Goal: Check status: Check status

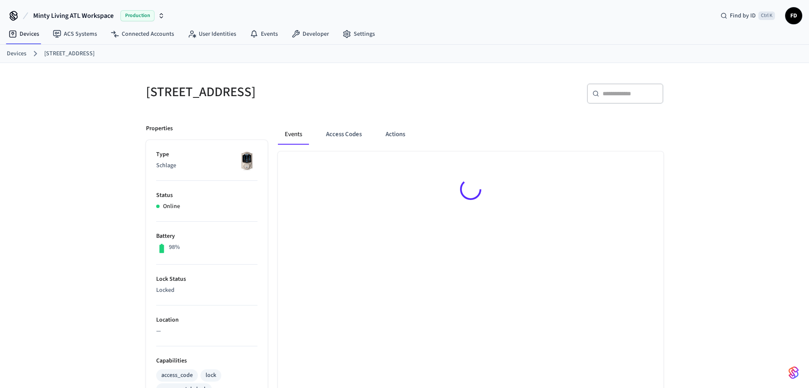
click at [14, 55] on link "Devices" at bounding box center [17, 53] width 20 height 9
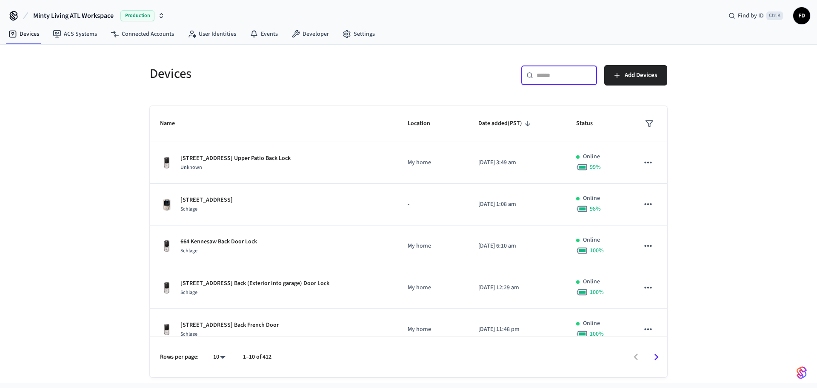
click at [558, 73] on input "text" at bounding box center [564, 75] width 55 height 9
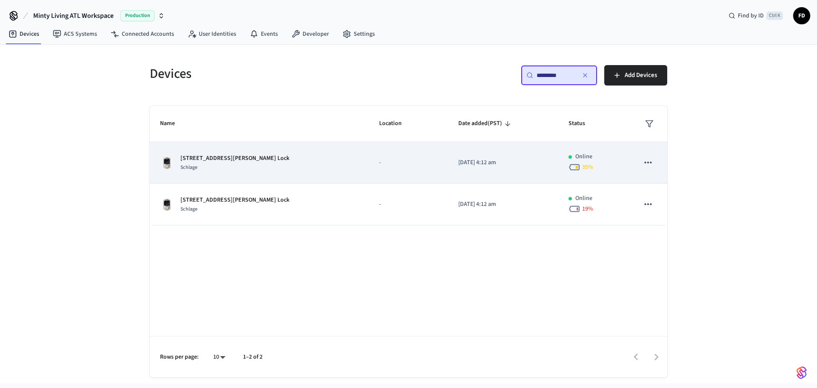
type input "*********"
click at [294, 157] on div "955 [PERSON_NAME] Unit 6 Lock Schlage" at bounding box center [259, 163] width 199 height 18
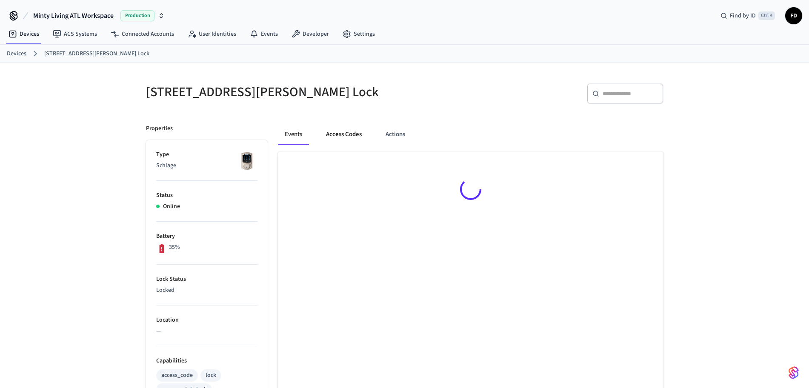
click at [343, 134] on button "Access Codes" at bounding box center [343, 134] width 49 height 20
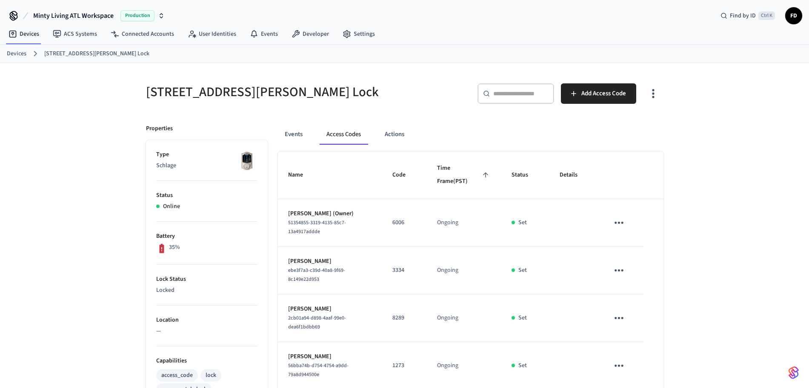
click at [20, 53] on link "Devices" at bounding box center [17, 53] width 20 height 9
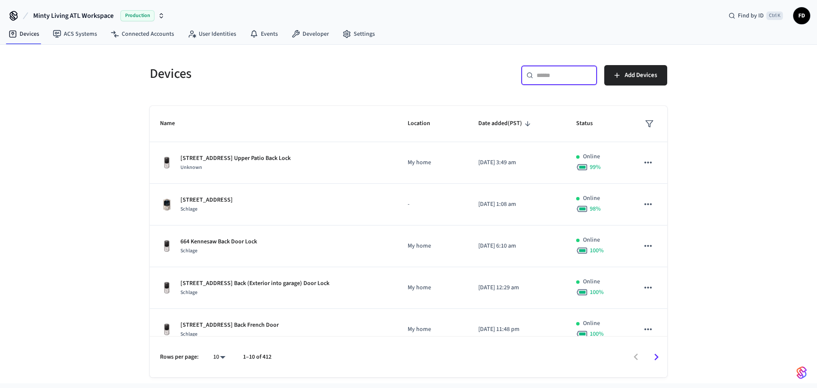
click at [562, 77] on input "text" at bounding box center [564, 75] width 55 height 9
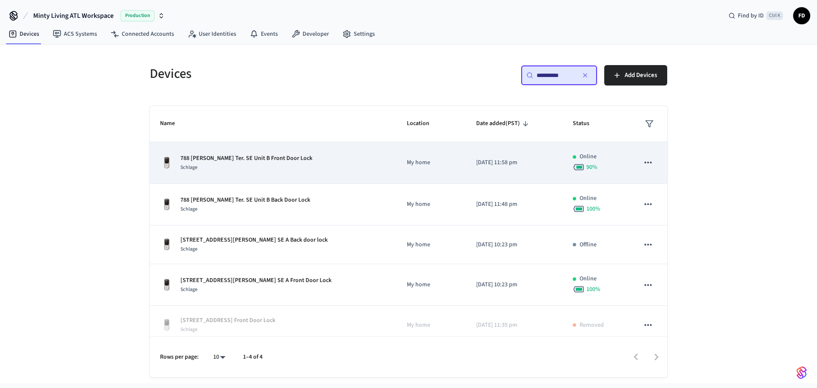
type input "**********"
click at [320, 162] on div "788 [PERSON_NAME] Ter. SE Unit B Front Door Lock Schlage" at bounding box center [273, 163] width 226 height 18
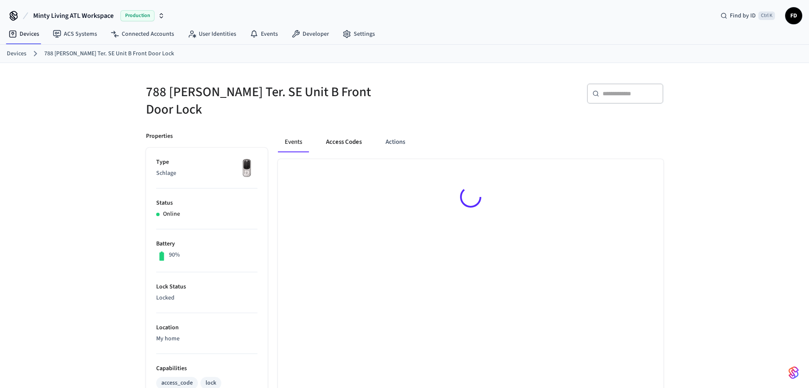
click at [340, 134] on button "Access Codes" at bounding box center [343, 142] width 49 height 20
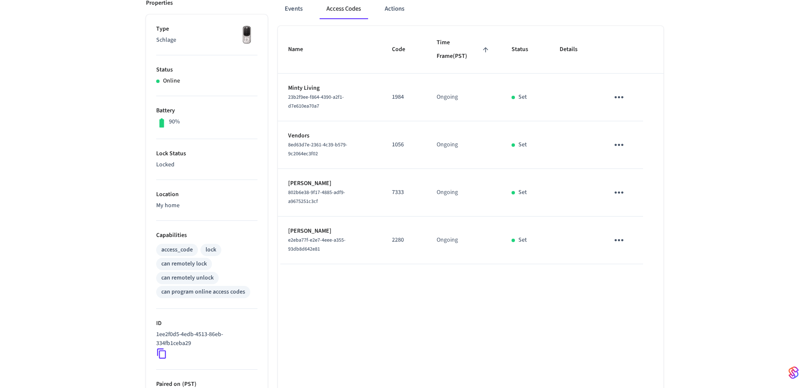
scroll to position [143, 0]
